Goal: Navigation & Orientation: Find specific page/section

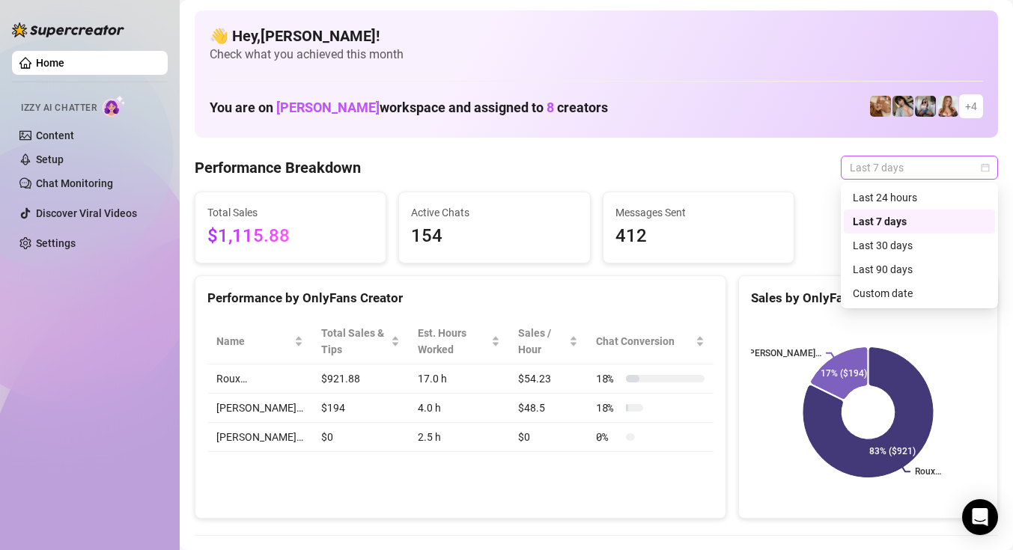
click at [878, 166] on span "Last 7 days" at bounding box center [919, 167] width 139 height 22
click at [874, 200] on div "Last 24 hours" at bounding box center [919, 197] width 133 height 16
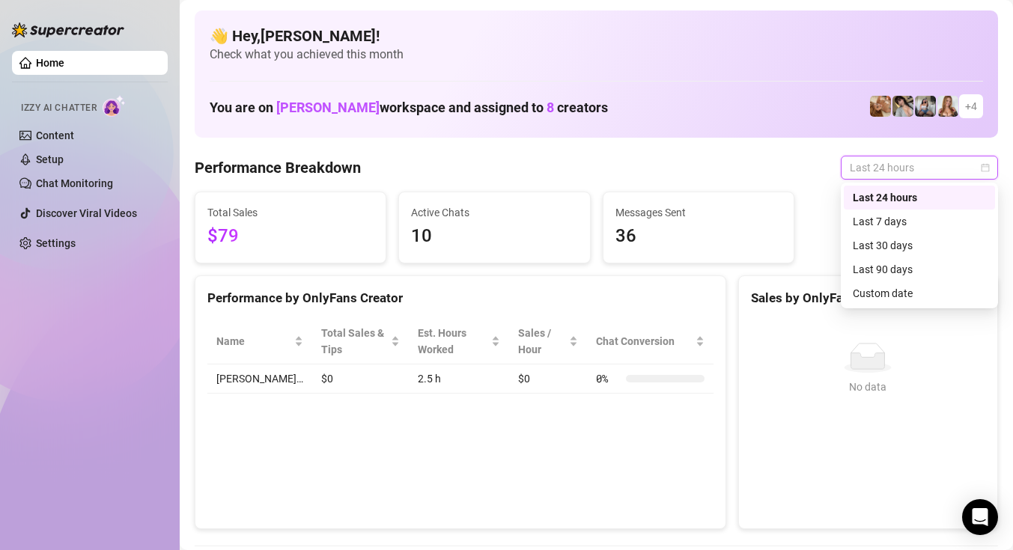
click at [910, 158] on span "Last 24 hours" at bounding box center [919, 167] width 139 height 22
click at [897, 217] on div "Last 7 days" at bounding box center [919, 221] width 133 height 16
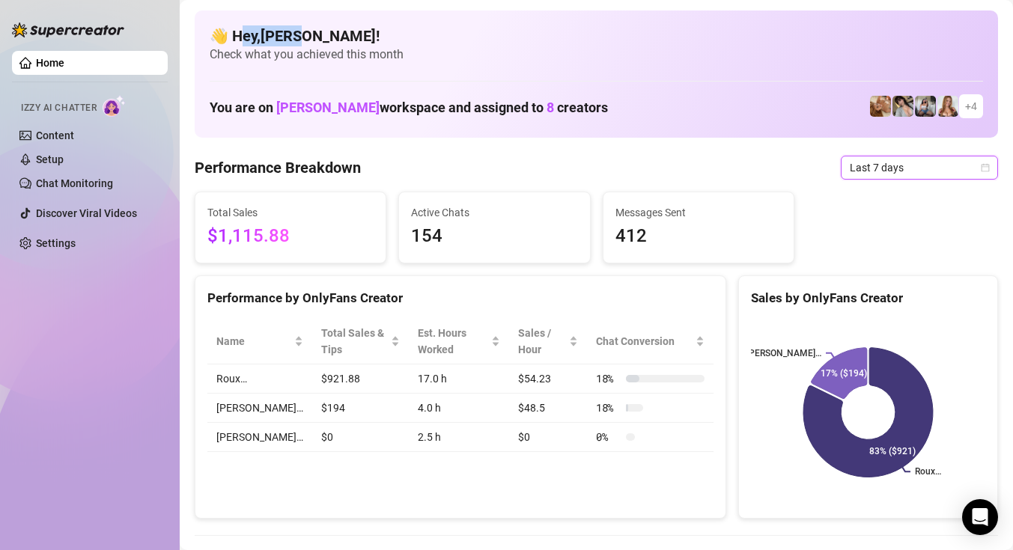
drag, startPoint x: 289, startPoint y: 41, endPoint x: 229, endPoint y: 24, distance: 62.3
click at [231, 25] on div "👋 Hey, [PERSON_NAME] ! Check what you achieved this month You are on [PERSON_NA…" at bounding box center [596, 73] width 803 height 127
click at [388, 55] on span "Check what you achieved this month" at bounding box center [596, 54] width 773 height 16
